Goal: Task Accomplishment & Management: Use online tool/utility

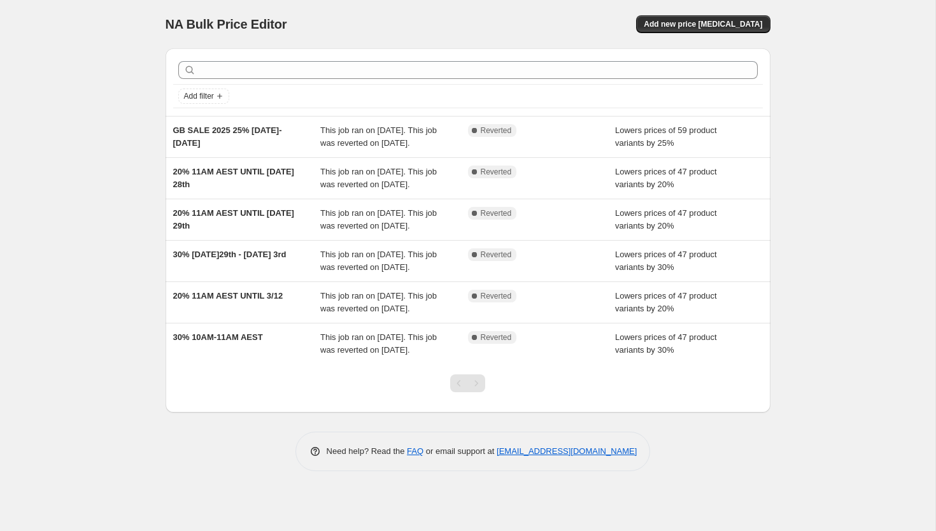
scroll to position [36, 0]
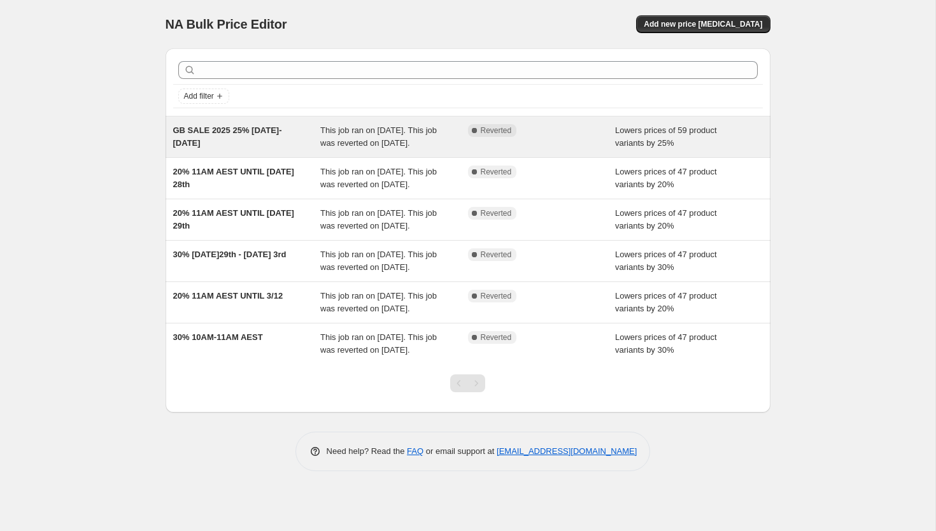
click at [215, 124] on div "GB SALE 2025 25% [DATE]-[DATE]" at bounding box center [247, 136] width 148 height 25
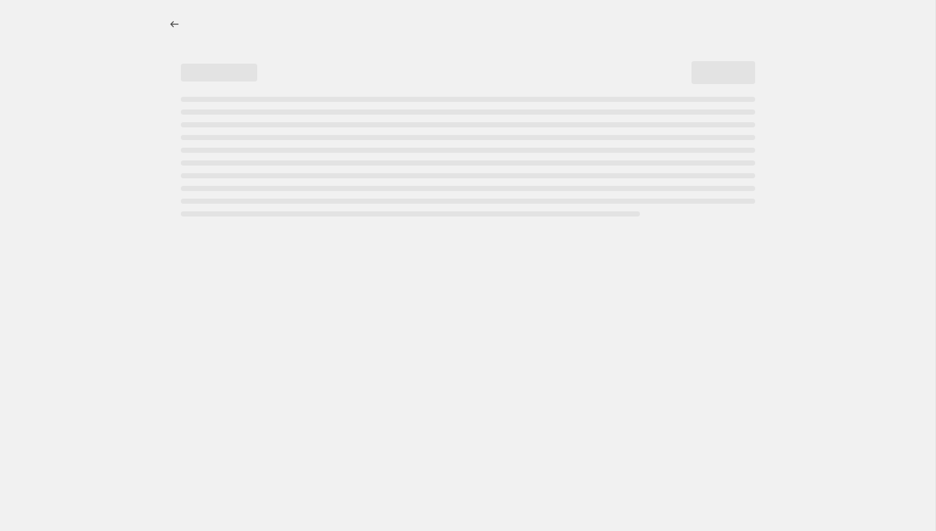
select select "percentage"
select select "collection"
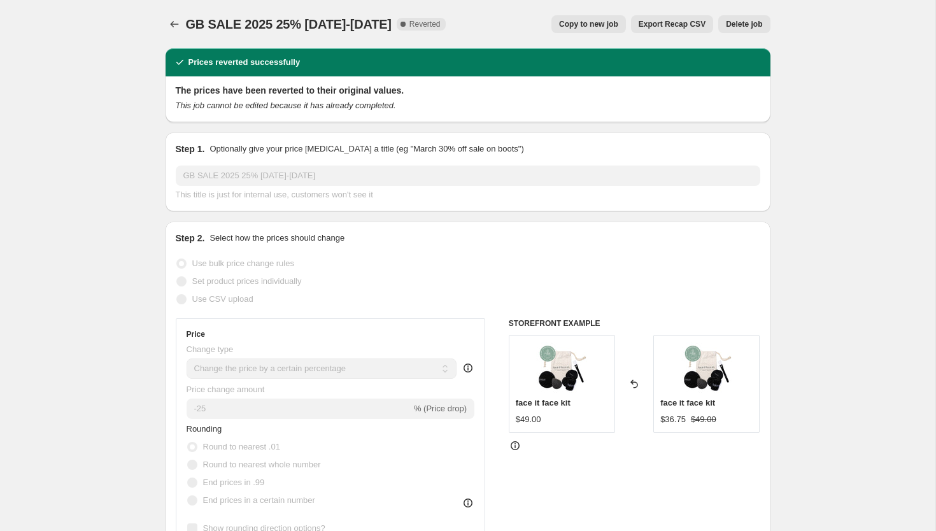
click at [592, 28] on span "Copy to new job" at bounding box center [588, 24] width 59 height 10
select select "percentage"
select select "collection"
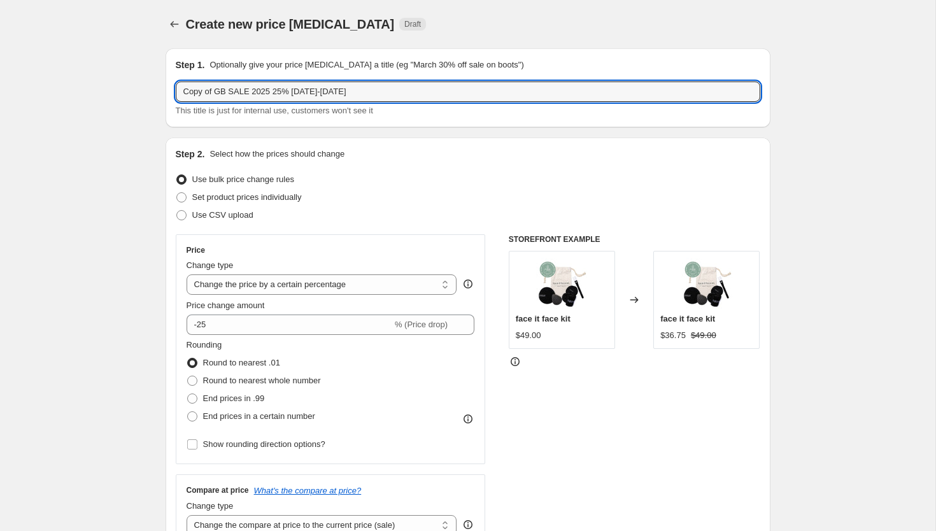
drag, startPoint x: 227, startPoint y: 93, endPoint x: 70, endPoint y: 107, distance: 157.8
click at [207, 87] on input "Copy of GB SALE 2025 25% [DATE]-[DATE]" at bounding box center [468, 91] width 584 height 20
drag, startPoint x: 226, startPoint y: 89, endPoint x: 150, endPoint y: 89, distance: 75.7
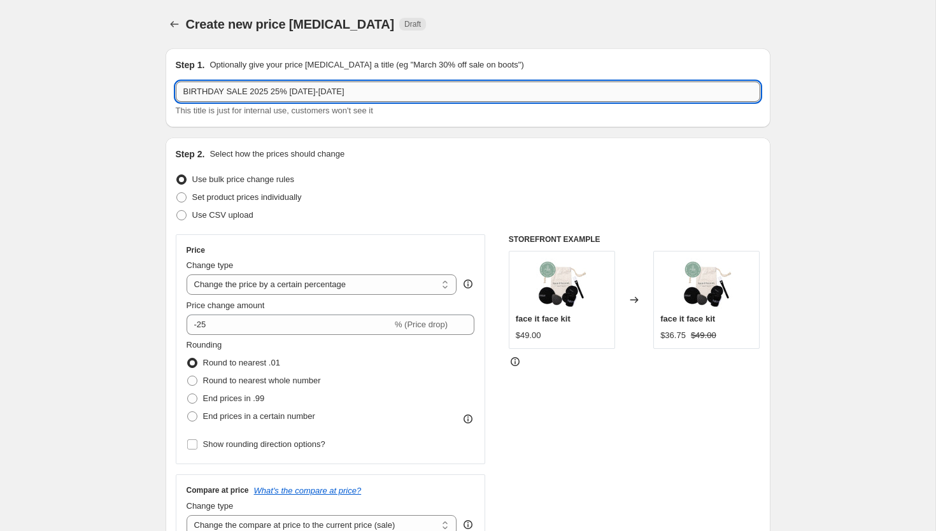
drag, startPoint x: 290, startPoint y: 94, endPoint x: 388, endPoint y: 94, distance: 98.0
click at [388, 95] on input "BIRTHDAY SALE 2025 25% [DATE]-[DATE]" at bounding box center [468, 91] width 584 height 20
type input "BIRTHDAY SALE 2025 25% [DATE]-[DATE]"
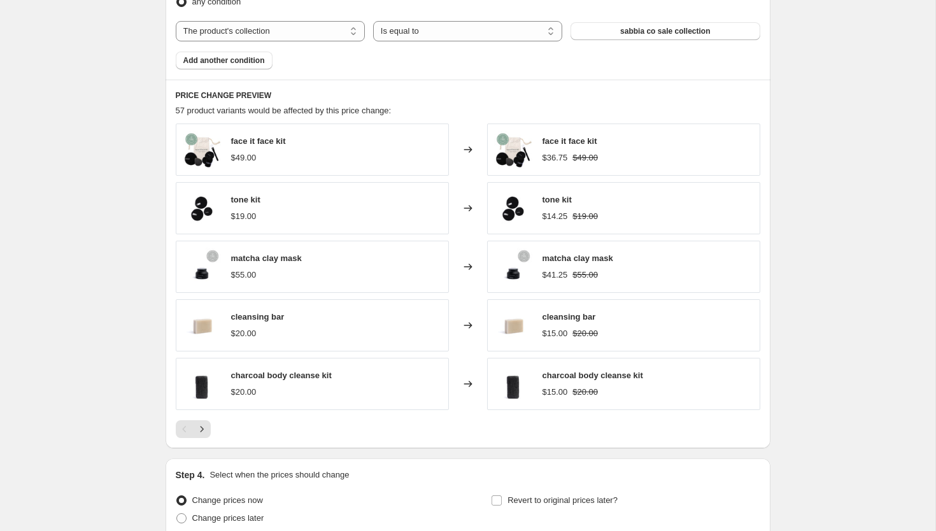
scroll to position [885, 0]
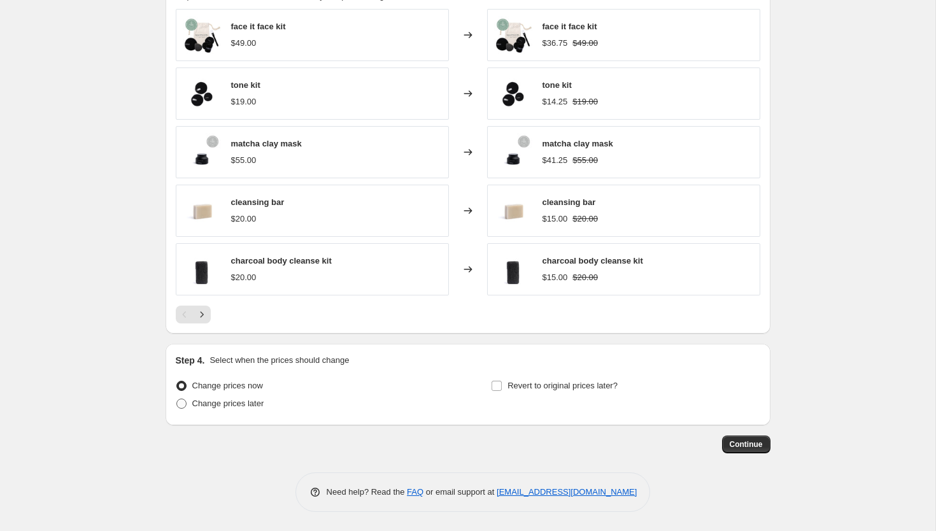
click at [258, 405] on span "Change prices later" at bounding box center [228, 403] width 72 height 10
click at [177, 399] on input "Change prices later" at bounding box center [176, 398] width 1 height 1
radio input "true"
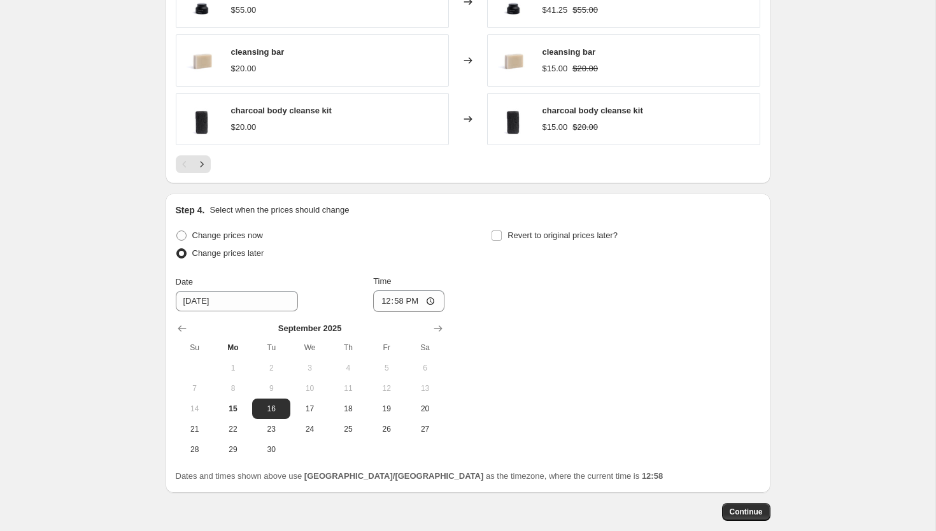
scroll to position [1038, 0]
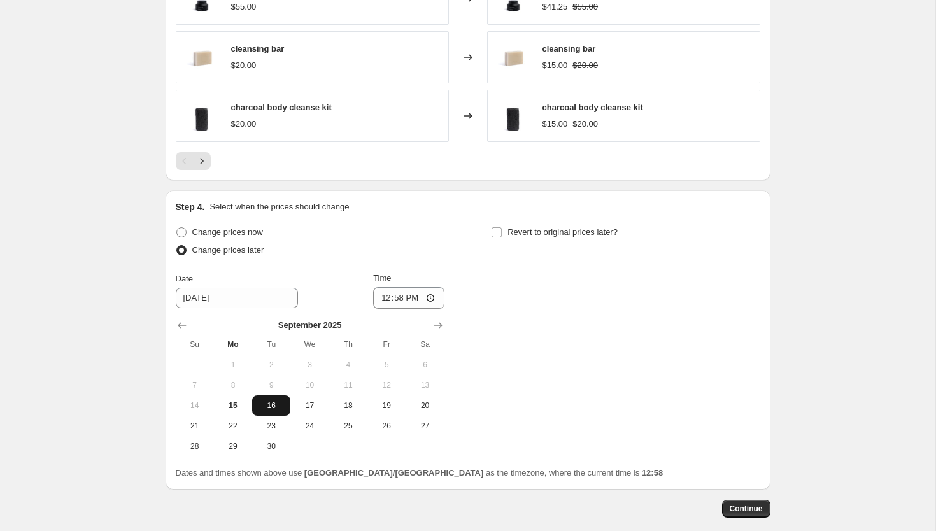
click at [274, 404] on span "16" at bounding box center [271, 405] width 28 height 10
click at [387, 294] on input "12:58" at bounding box center [408, 298] width 71 height 22
click at [411, 301] on input "20:58" at bounding box center [408, 298] width 71 height 22
type input "08:58"
click at [496, 321] on div "Change prices now Change prices later Date [DATE] Time 08:58 [DATE] Su Mo Tu We…" at bounding box center [468, 339] width 584 height 233
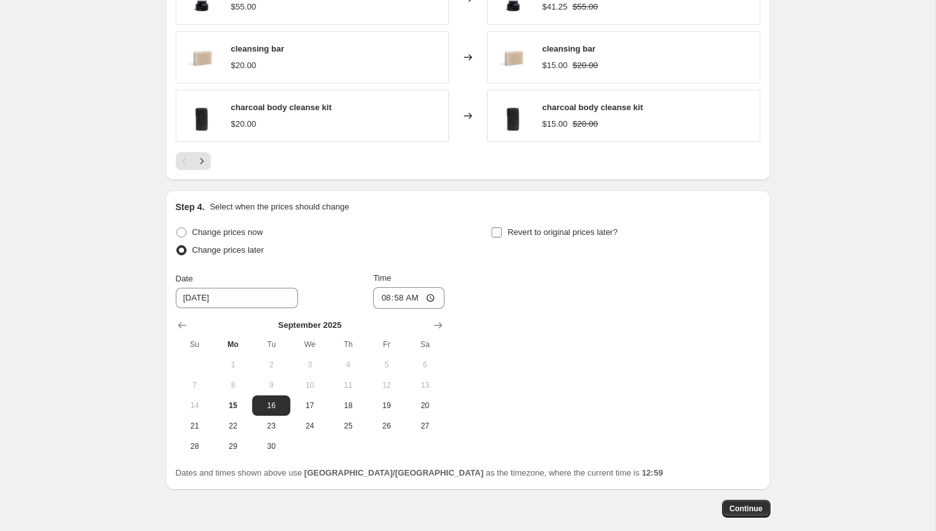
click at [533, 233] on span "Revert to original prices later?" at bounding box center [562, 232] width 110 height 10
click at [501, 233] on input "Revert to original prices later?" at bounding box center [496, 232] width 10 height 10
checkbox input "true"
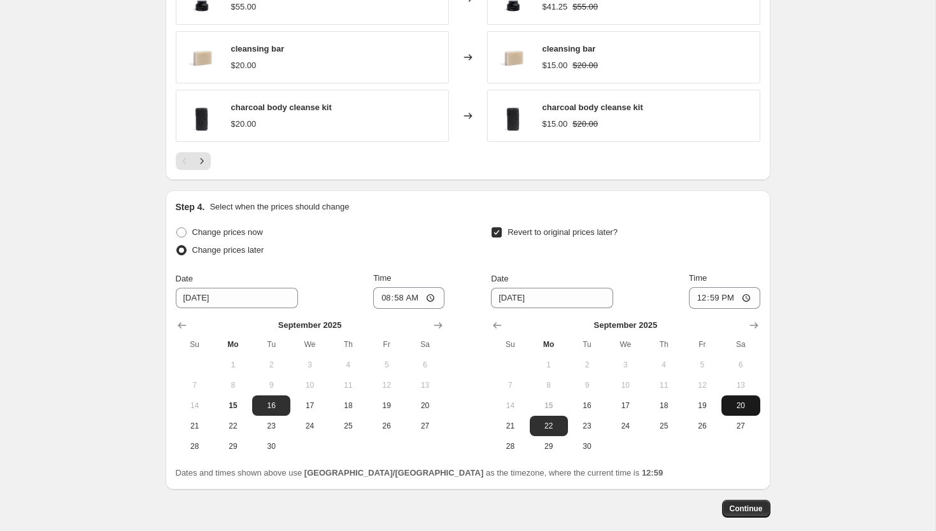
click at [738, 400] on span "20" at bounding box center [740, 405] width 28 height 10
type input "[DATE]"
click at [674, 266] on div "Revert to original prices later? Date [DATE] Time 12:59 [DATE] Su Mo Tu We Th F…" at bounding box center [625, 339] width 269 height 233
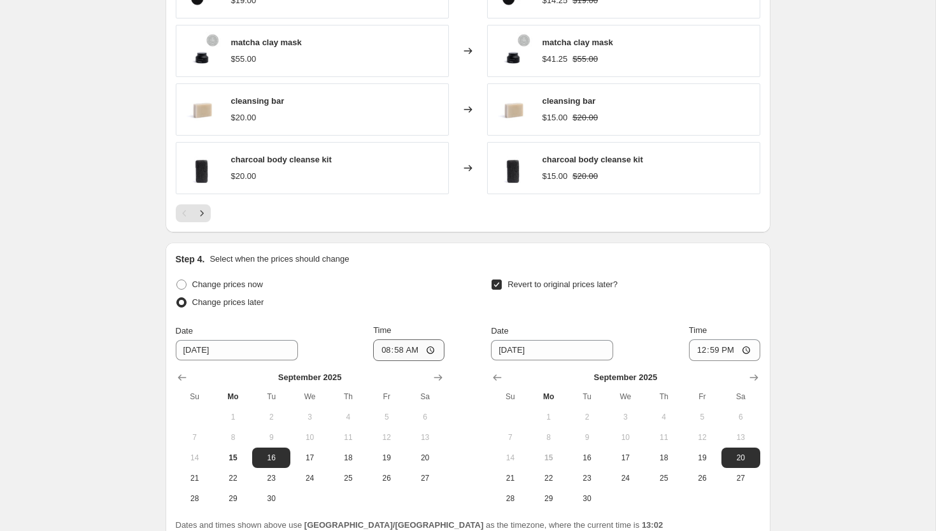
scroll to position [1102, 0]
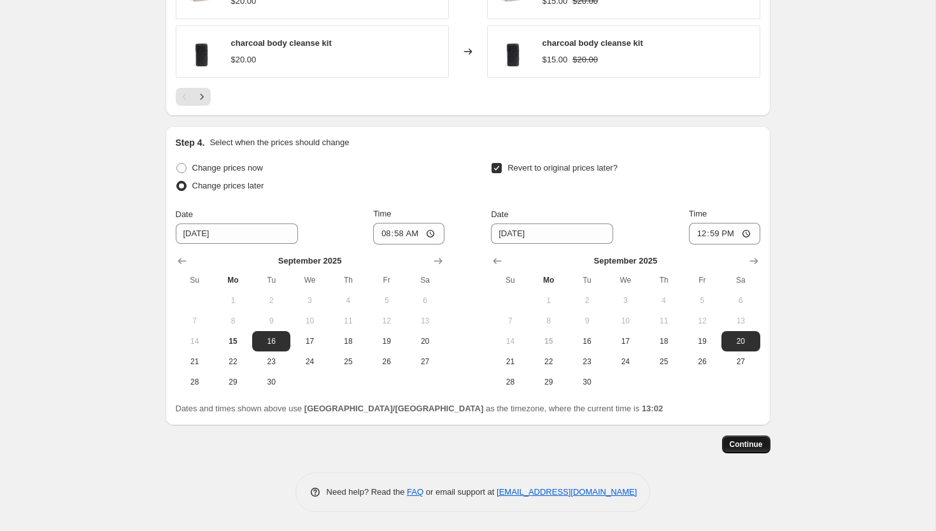
click at [741, 445] on span "Continue" at bounding box center [745, 444] width 33 height 10
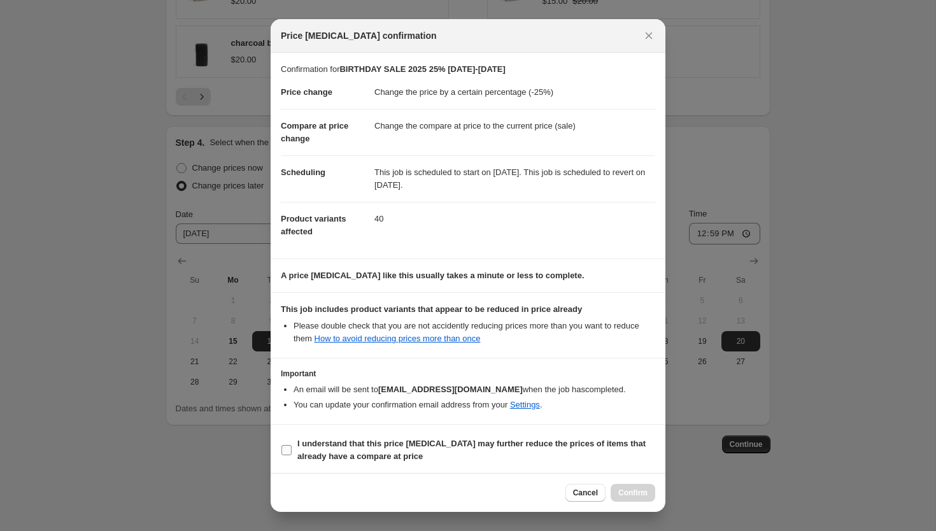
click at [347, 454] on b "I understand that this price [MEDICAL_DATA] may further reduce the prices of it…" at bounding box center [471, 449] width 348 height 22
click at [291, 454] on input "I understand that this price [MEDICAL_DATA] may further reduce the prices of it…" at bounding box center [286, 450] width 10 height 10
checkbox input "true"
click at [630, 494] on span "Confirm" at bounding box center [632, 492] width 29 height 10
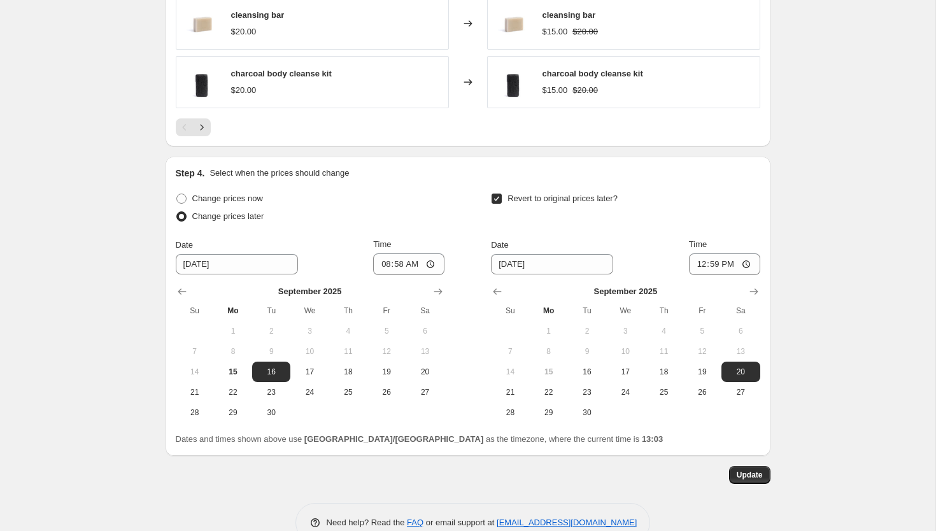
scroll to position [1150, 0]
click at [750, 475] on span "Update" at bounding box center [749, 474] width 26 height 10
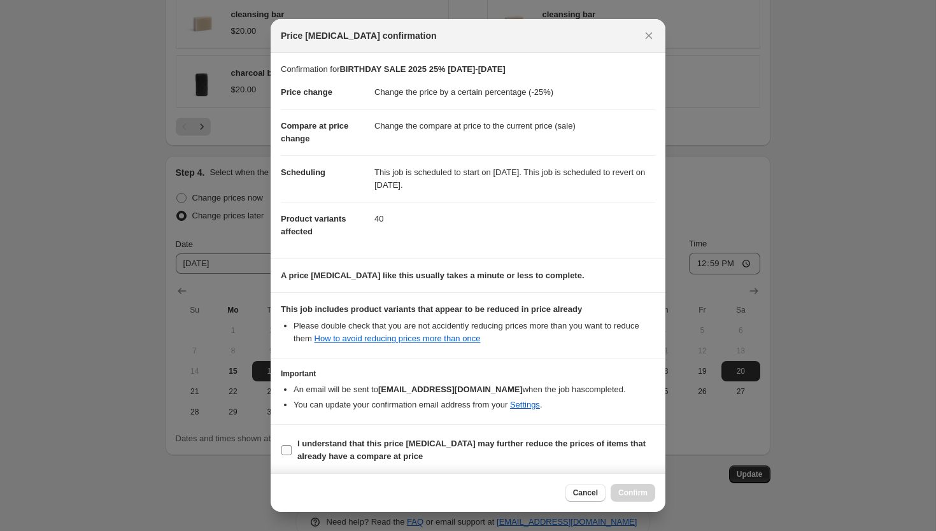
click at [508, 444] on b "I understand that this price [MEDICAL_DATA] may further reduce the prices of it…" at bounding box center [471, 449] width 348 height 22
click at [291, 445] on input "I understand that this price [MEDICAL_DATA] may further reduce the prices of it…" at bounding box center [286, 450] width 10 height 10
checkbox input "true"
click at [629, 493] on span "Confirm" at bounding box center [632, 492] width 29 height 10
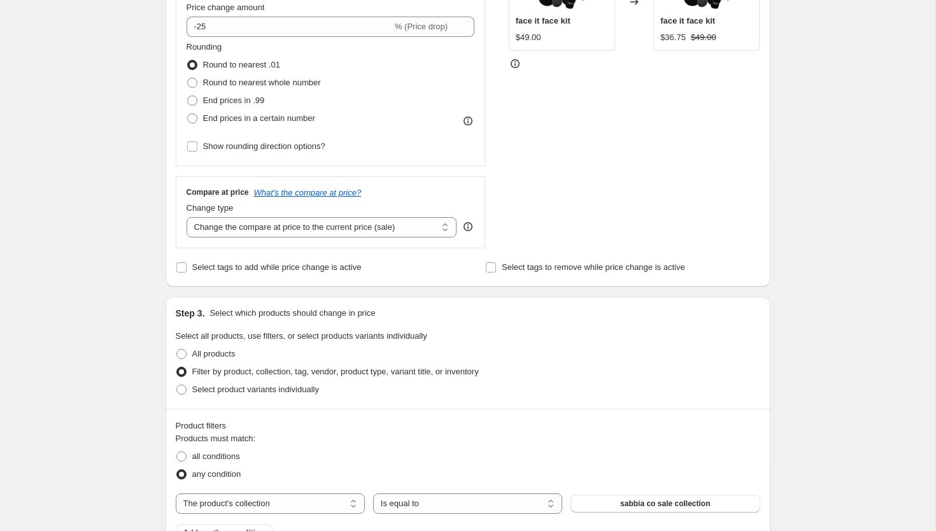
scroll to position [0, 0]
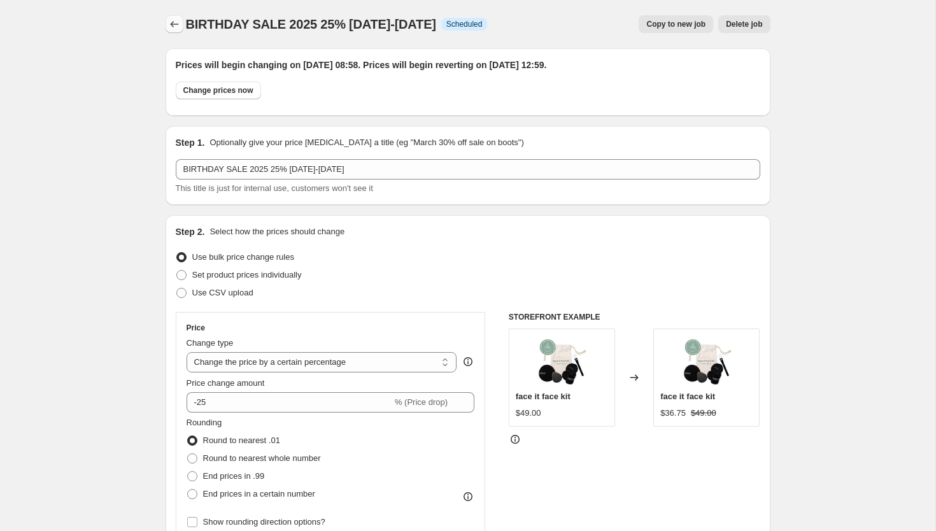
click at [176, 29] on icon "Price change jobs" at bounding box center [174, 24] width 13 height 13
